Goal: Task Accomplishment & Management: Use online tool/utility

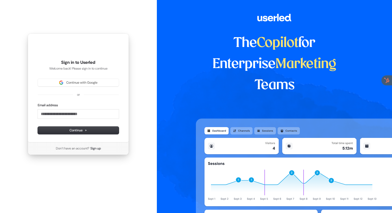
click at [85, 90] on div "Continue with Google or Email address Continue" at bounding box center [78, 106] width 81 height 55
click at [91, 83] on span "Continue with Google" at bounding box center [81, 82] width 31 height 5
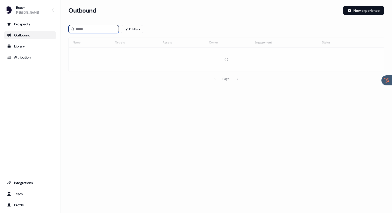
click at [93, 27] on input at bounding box center [93, 29] width 50 height 8
type input "*"
type input "***"
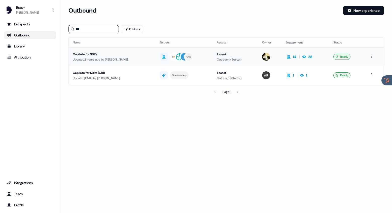
click at [122, 48] on td "Copilote for SDRs Updated 2 hours ago by Thomas Brigant" at bounding box center [112, 57] width 87 height 19
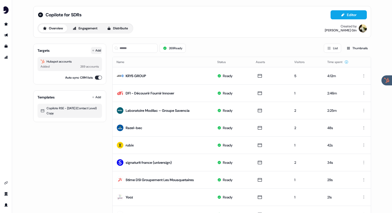
click at [95, 51] on button "Add" at bounding box center [96, 50] width 11 height 7
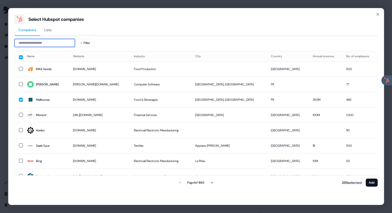
click at [57, 46] on input at bounding box center [44, 43] width 60 height 8
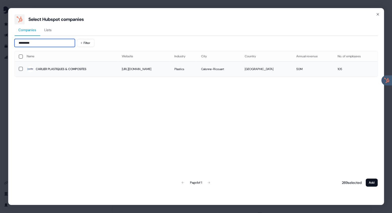
type input "*********"
click at [21, 68] on button "button" at bounding box center [21, 69] width 4 height 4
click at [371, 184] on button "Add" at bounding box center [371, 183] width 12 height 8
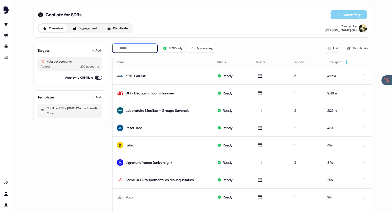
click at [146, 50] on input at bounding box center [134, 48] width 45 height 9
click at [204, 48] on button "1 generating" at bounding box center [202, 48] width 28 height 9
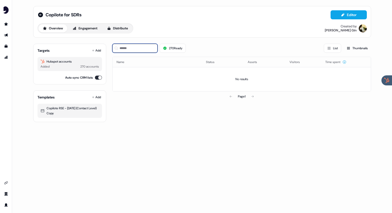
click at [140, 51] on input at bounding box center [134, 48] width 45 height 9
type input "*******"
click at [178, 47] on button "270 Ready" at bounding box center [172, 48] width 26 height 9
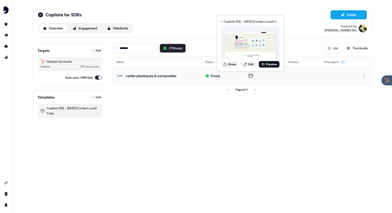
click at [253, 75] on button at bounding box center [250, 75] width 8 height 7
click at [233, 64] on button "Share" at bounding box center [229, 64] width 17 height 7
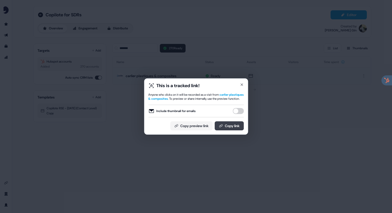
click at [230, 127] on button "Copy link" at bounding box center [228, 125] width 29 height 9
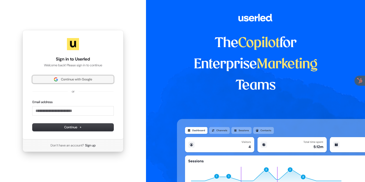
click at [64, 80] on span "Continue with Google" at bounding box center [76, 79] width 31 height 5
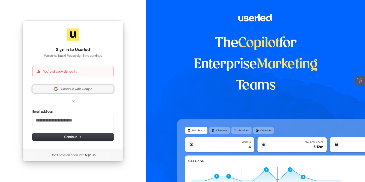
click at [72, 89] on span "Continue with Google" at bounding box center [76, 88] width 31 height 5
